Goal: Task Accomplishment & Management: Complete application form

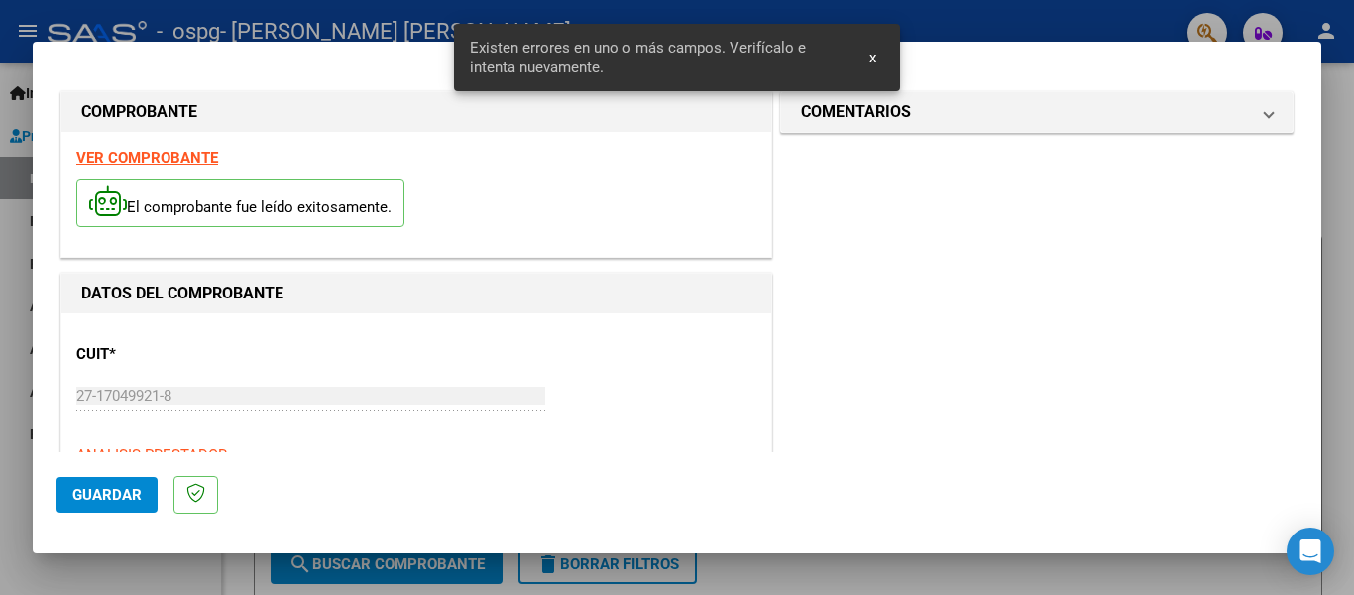
scroll to position [460, 0]
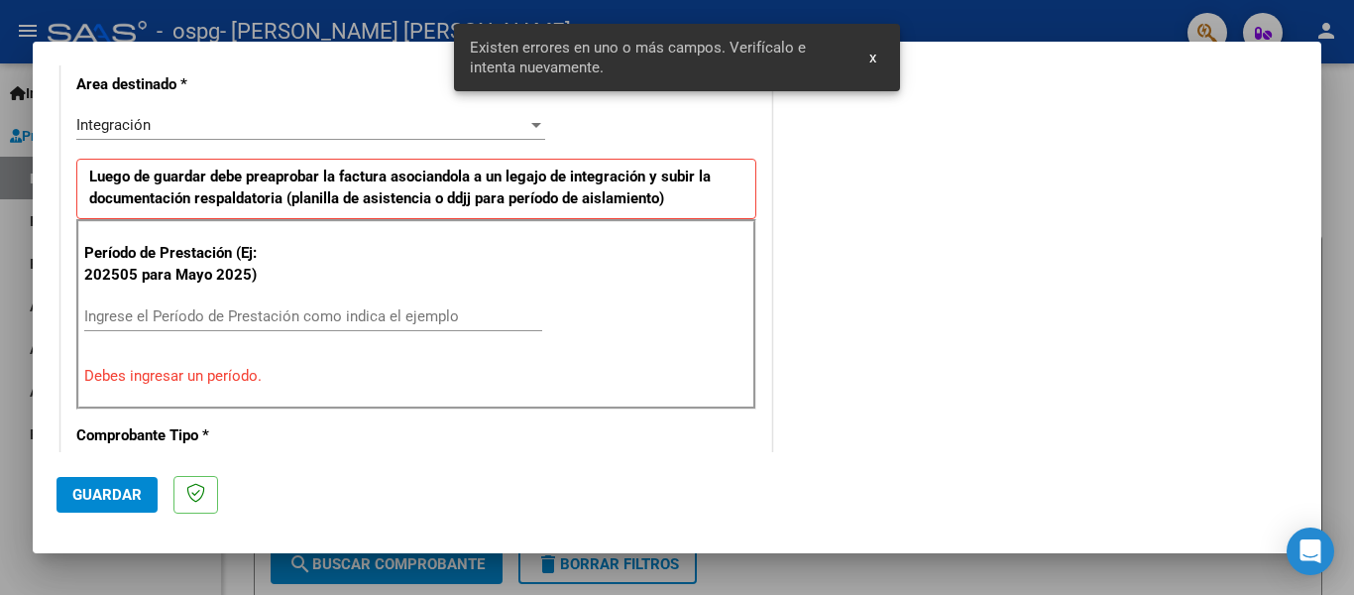
click at [253, 308] on input "Ingrese el Período de Prestación como indica el ejemplo" at bounding box center [313, 316] width 458 height 18
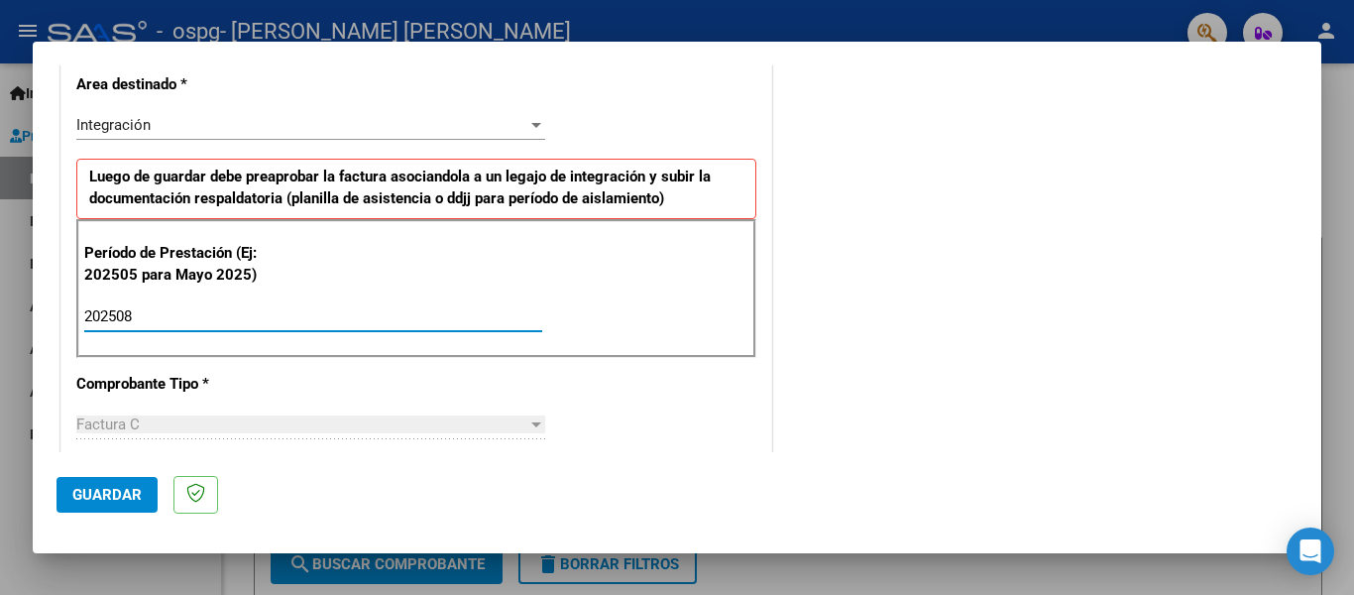
type input "202508"
click at [535, 429] on div at bounding box center [536, 424] width 18 height 16
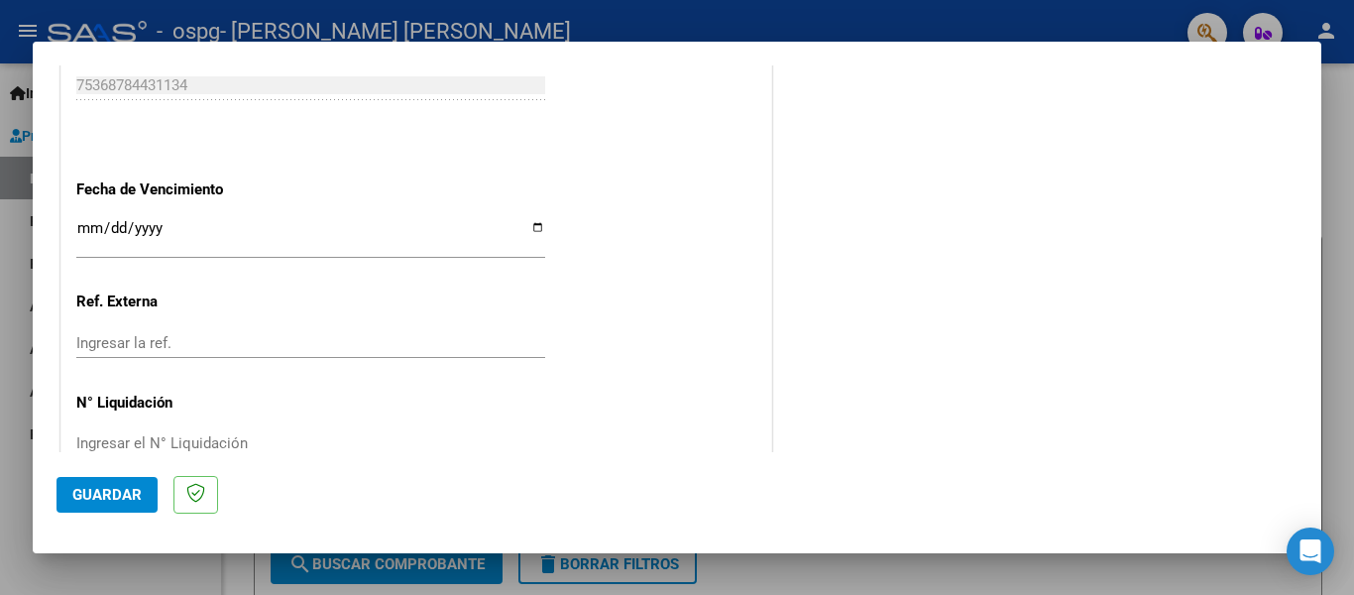
scroll to position [1334, 0]
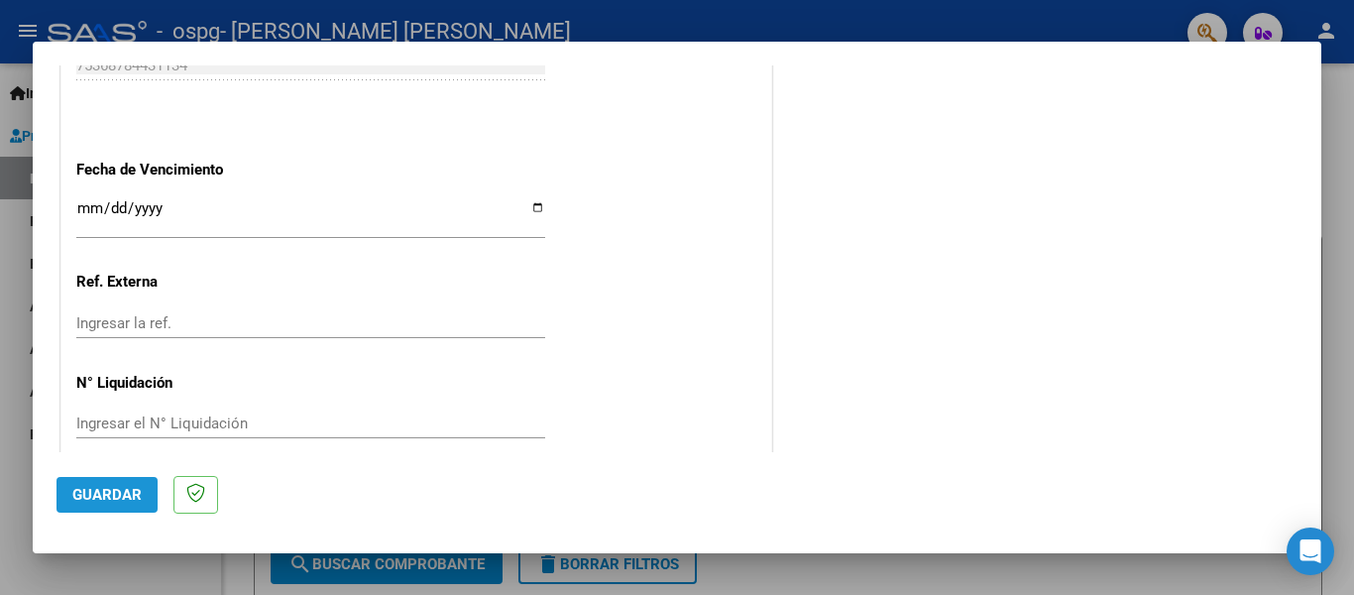
click at [93, 497] on span "Guardar" at bounding box center [106, 495] width 69 height 18
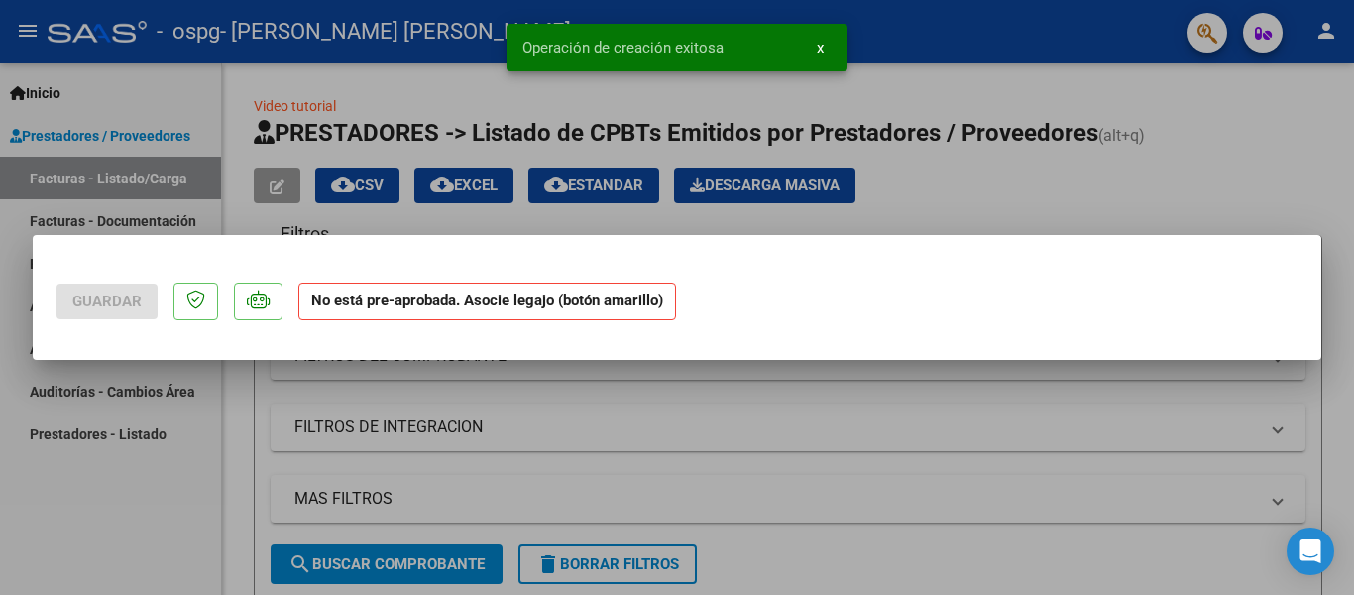
scroll to position [0, 0]
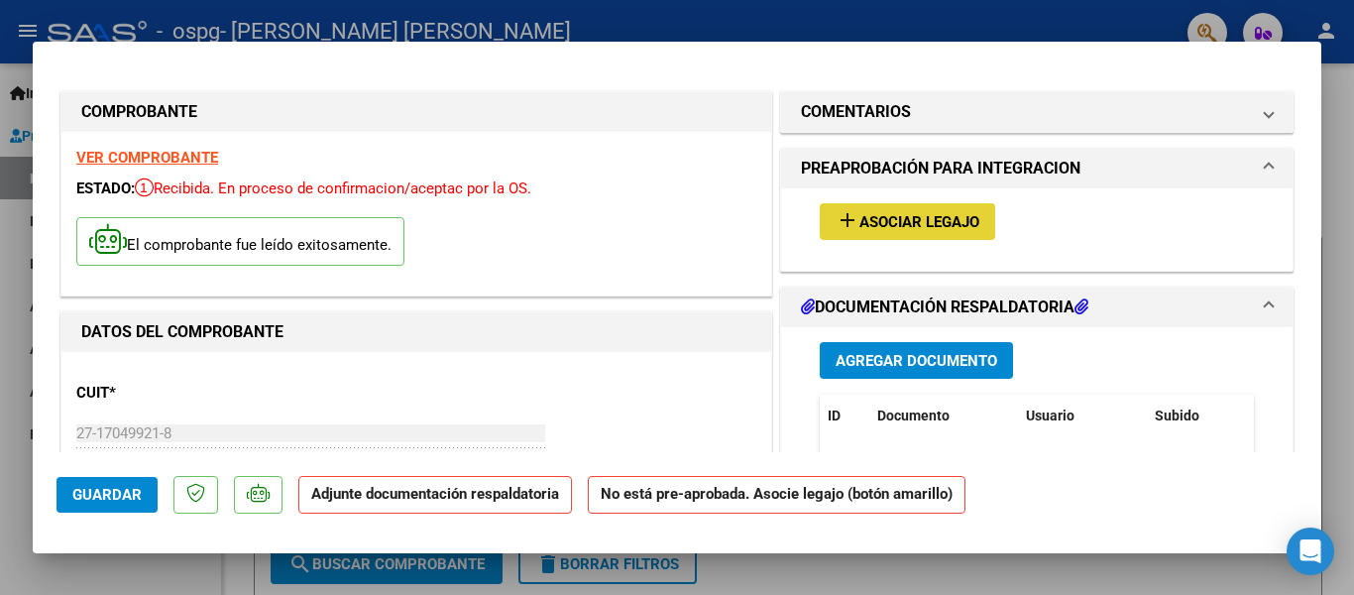
click at [934, 222] on span "Asociar Legajo" at bounding box center [920, 222] width 120 height 18
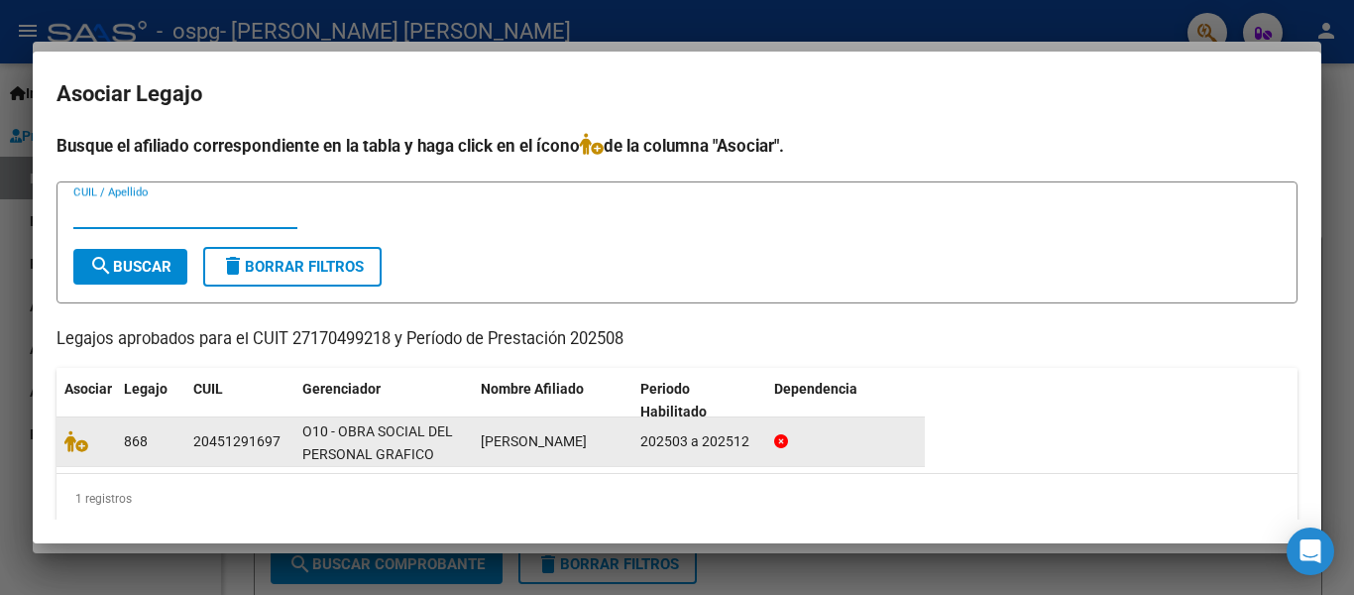
click at [276, 446] on div "20451291697" at bounding box center [236, 441] width 87 height 23
click at [154, 448] on div "868" at bounding box center [151, 441] width 54 height 23
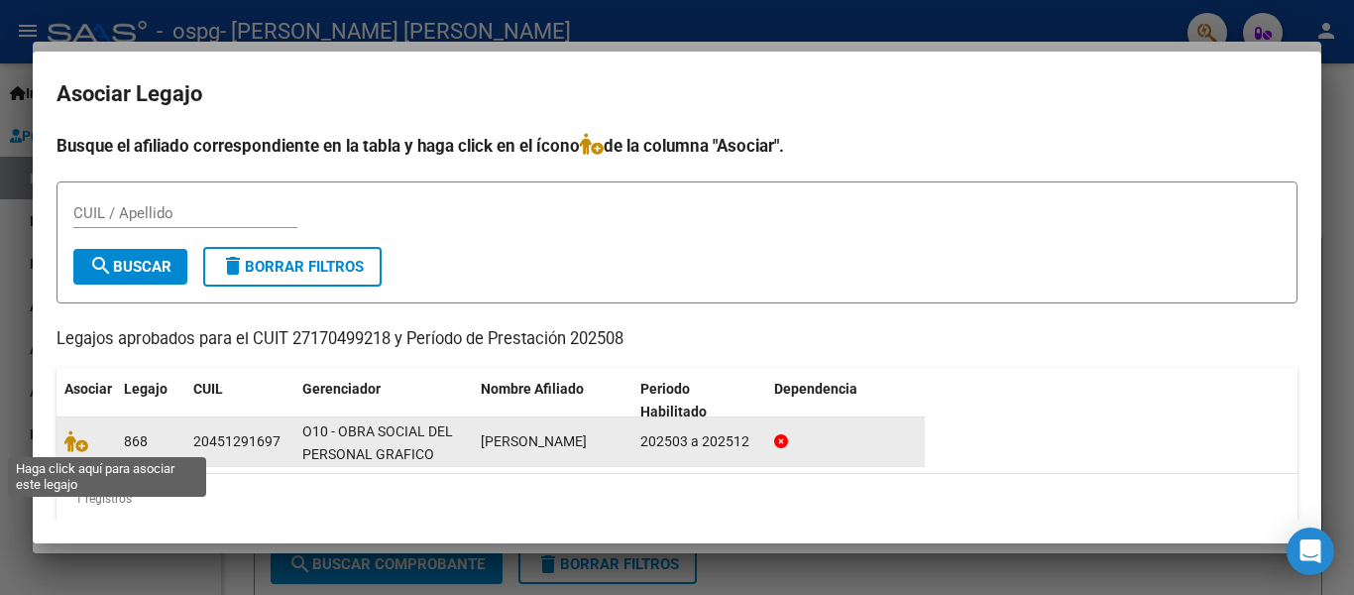
click at [91, 441] on span at bounding box center [79, 441] width 30 height 16
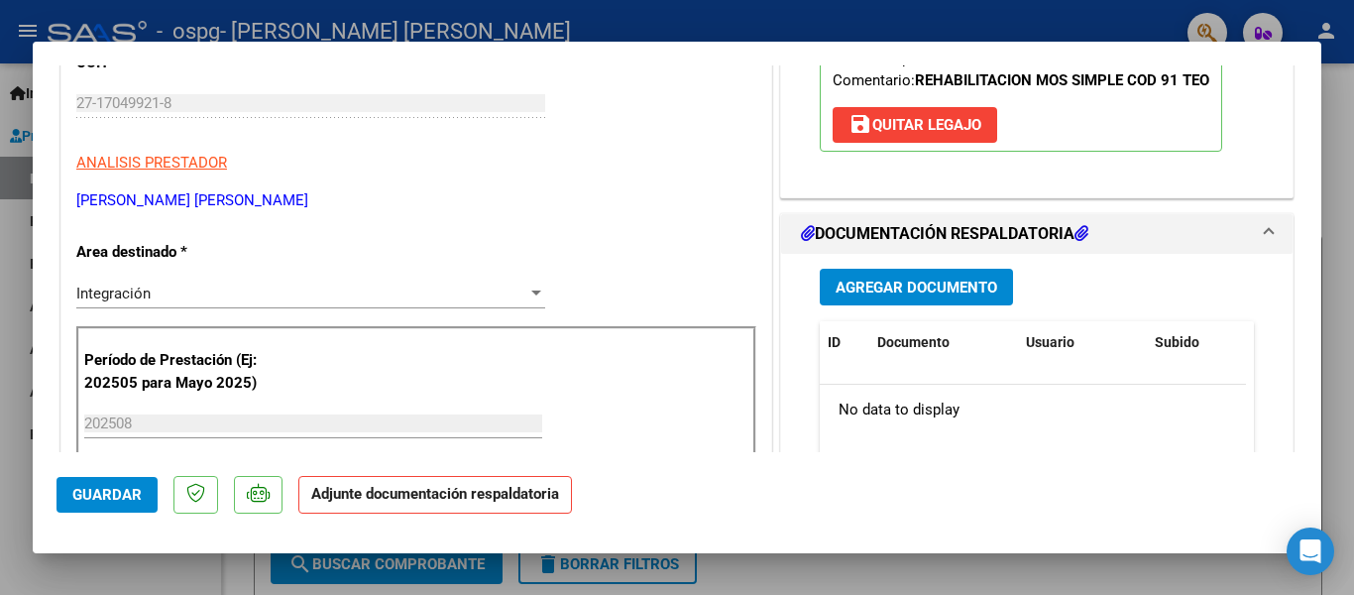
scroll to position [335, 0]
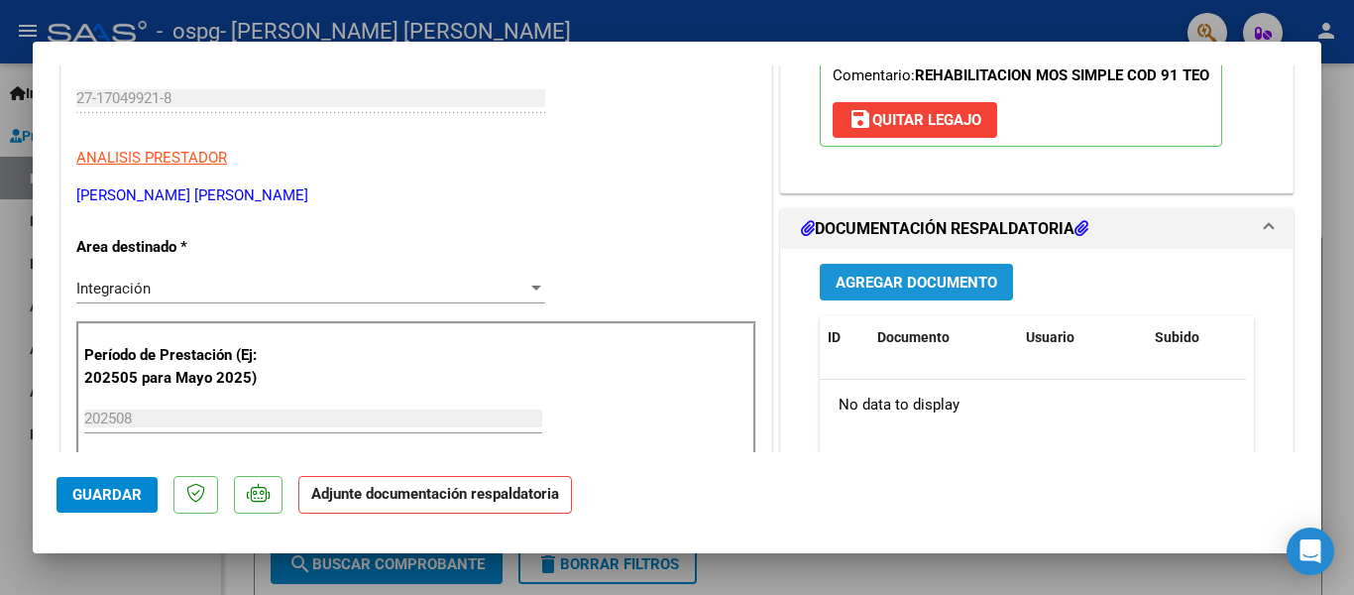
click at [856, 281] on span "Agregar Documento" at bounding box center [917, 283] width 162 height 18
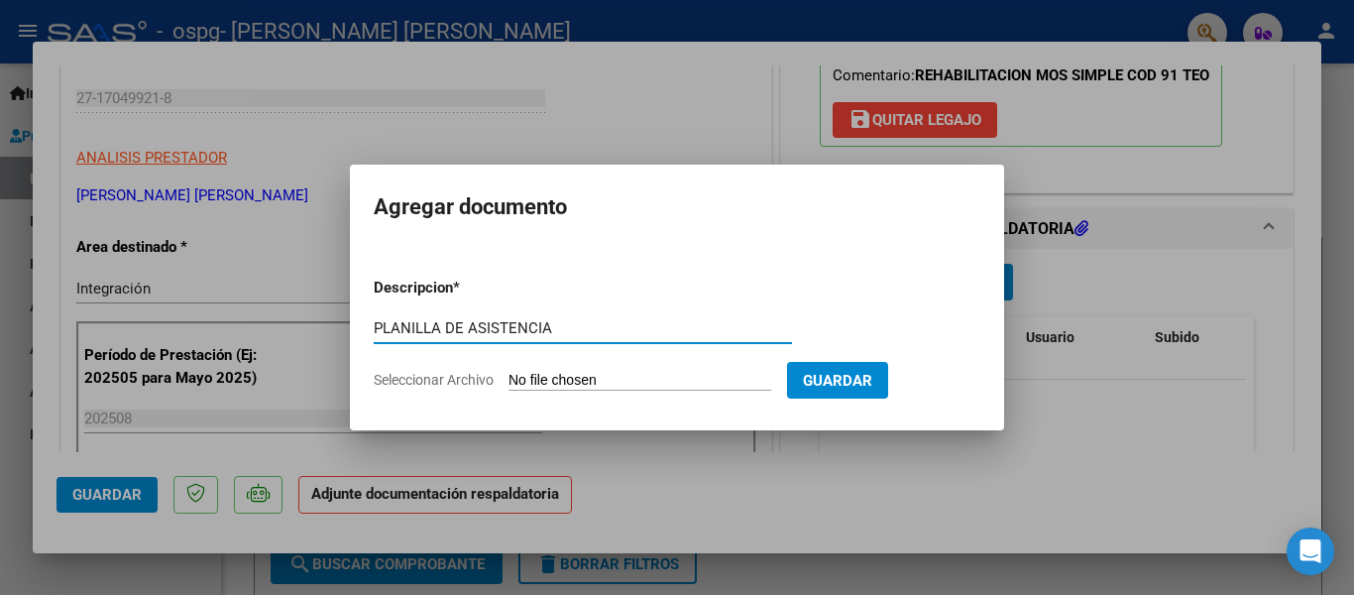
type input "PLANILLA DE ASISTENCIA"
drag, startPoint x: 665, startPoint y: 377, endPoint x: 613, endPoint y: 378, distance: 52.6
click at [650, 378] on input "Seleccionar Archivo" at bounding box center [640, 381] width 263 height 19
type input "C:\fakepath\ASISTENCIA.pdf"
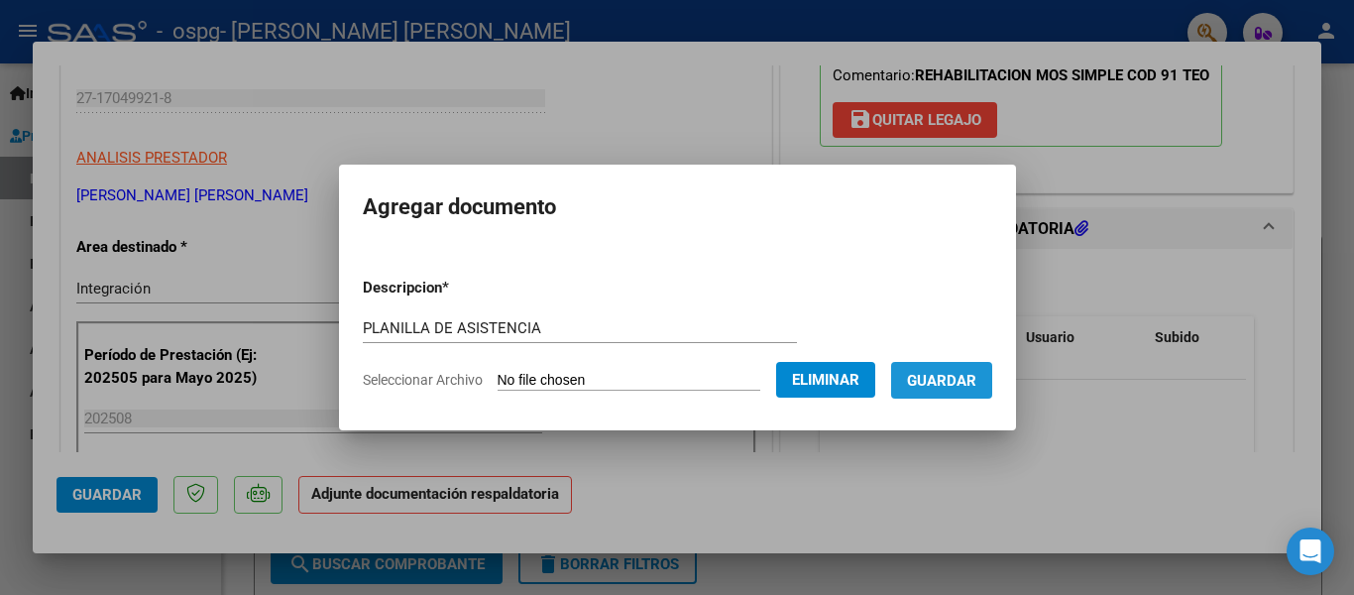
click at [936, 389] on span "Guardar" at bounding box center [941, 381] width 69 height 18
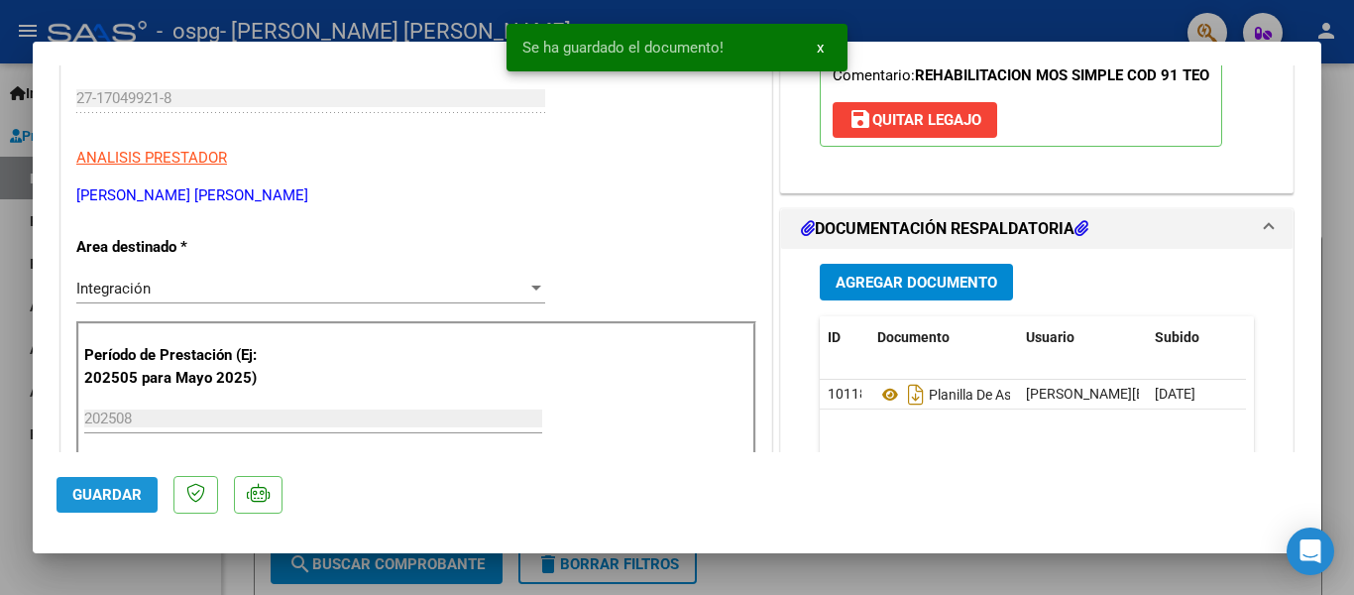
click at [106, 492] on span "Guardar" at bounding box center [106, 495] width 69 height 18
